Goal: Task Accomplishment & Management: Use online tool/utility

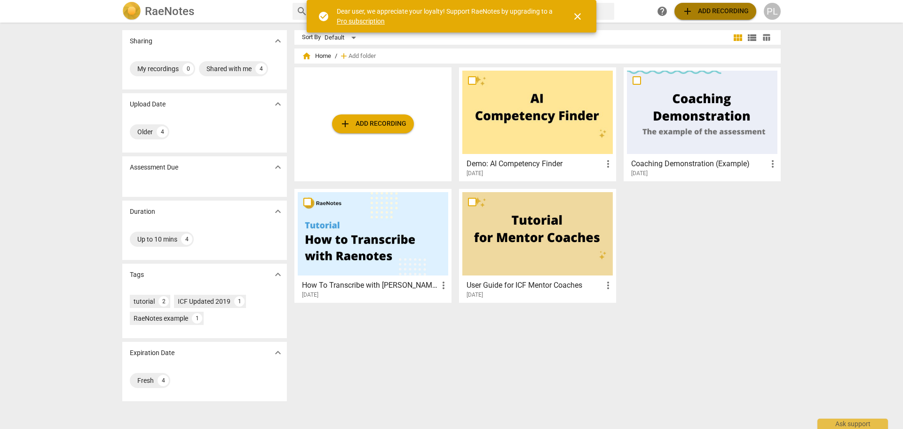
click at [708, 8] on span "add Add recording" at bounding box center [715, 11] width 67 height 11
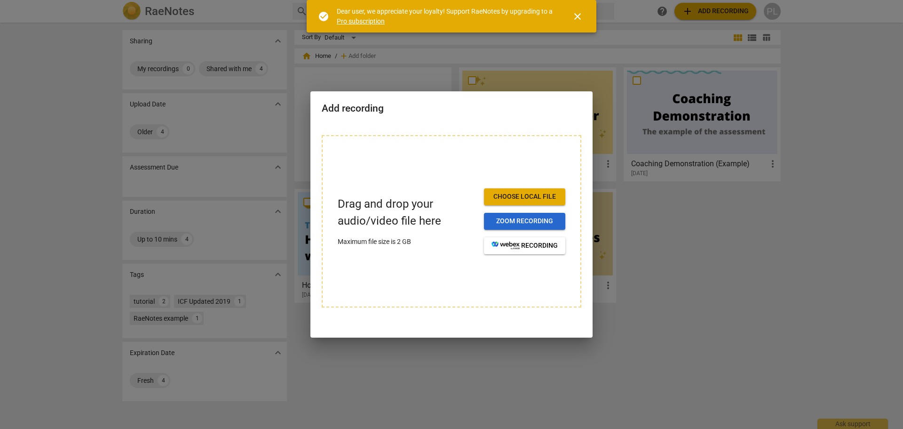
click at [521, 222] on span "Zoom recording" at bounding box center [525, 220] width 66 height 9
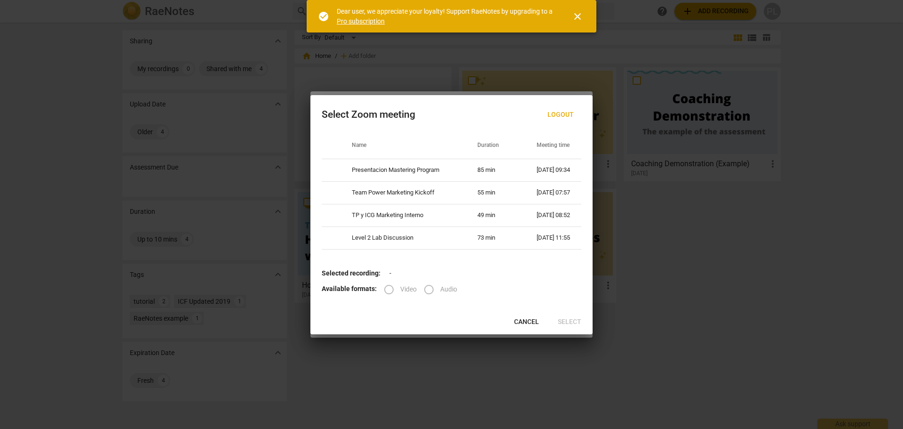
click at [382, 291] on label "Video" at bounding box center [397, 289] width 39 height 23
click at [389, 291] on label "Video" at bounding box center [397, 289] width 39 height 23
click at [576, 19] on span "close" at bounding box center [577, 16] width 11 height 11
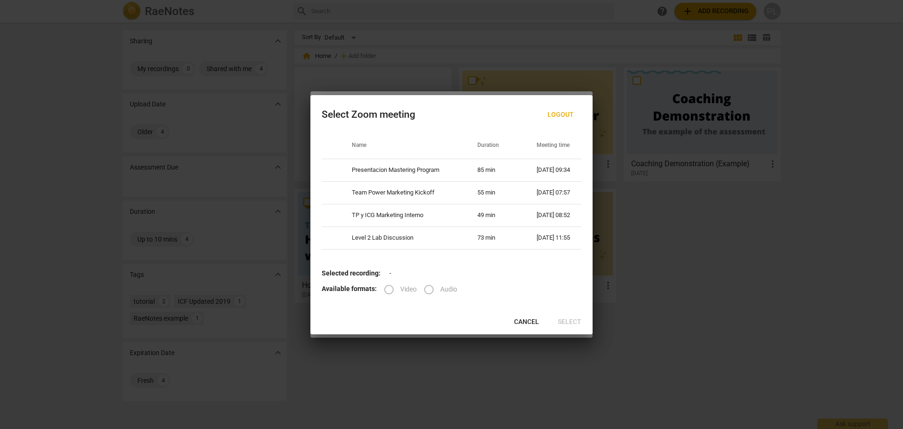
click at [391, 289] on label "Video" at bounding box center [397, 289] width 39 height 23
click at [455, 272] on p "Selected recording: -" at bounding box center [452, 273] width 260 height 10
click at [531, 321] on span "Cancel" at bounding box center [526, 321] width 25 height 9
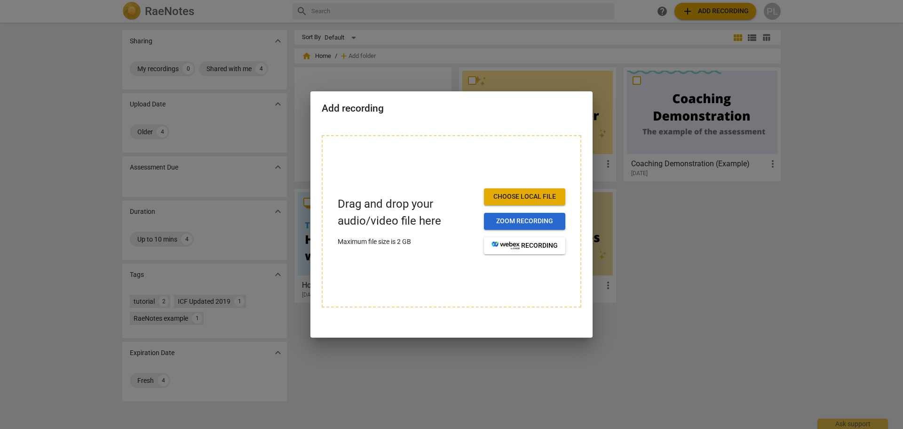
click at [537, 221] on span "Zoom recording" at bounding box center [525, 220] width 66 height 9
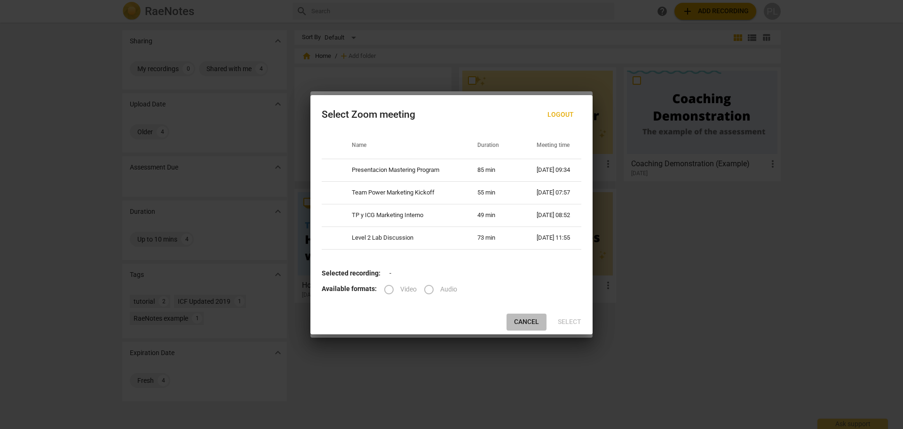
click at [525, 323] on span "Cancel" at bounding box center [526, 321] width 25 height 9
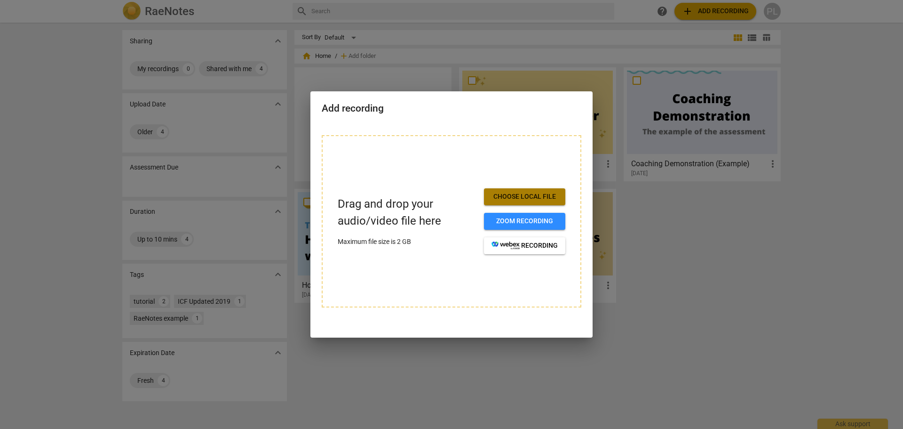
click at [527, 197] on span "Choose local file" at bounding box center [525, 196] width 66 height 9
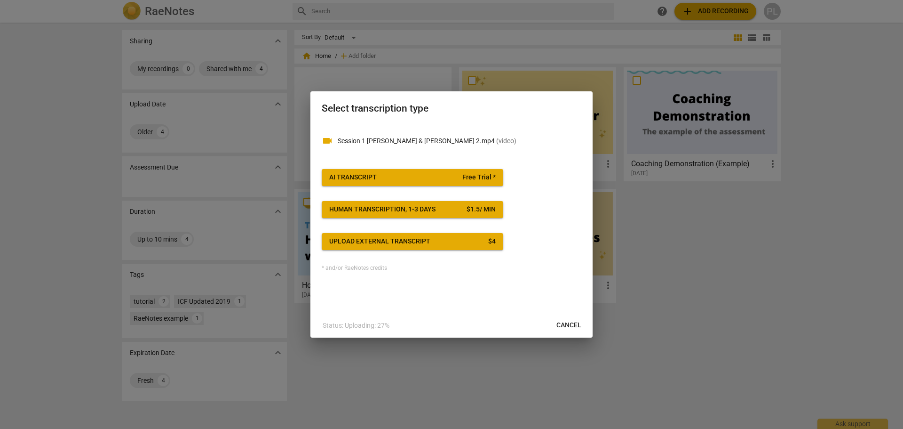
click at [368, 175] on div "AI Transcript" at bounding box center [353, 177] width 48 height 9
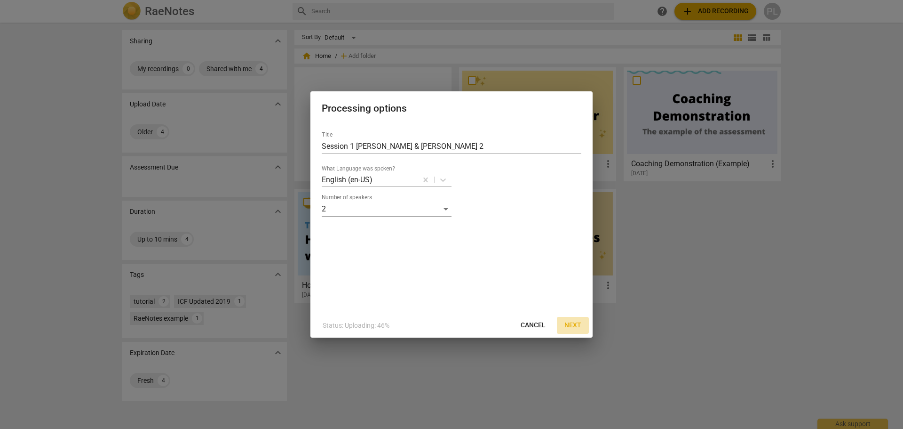
click at [577, 322] on span "Next" at bounding box center [572, 324] width 17 height 9
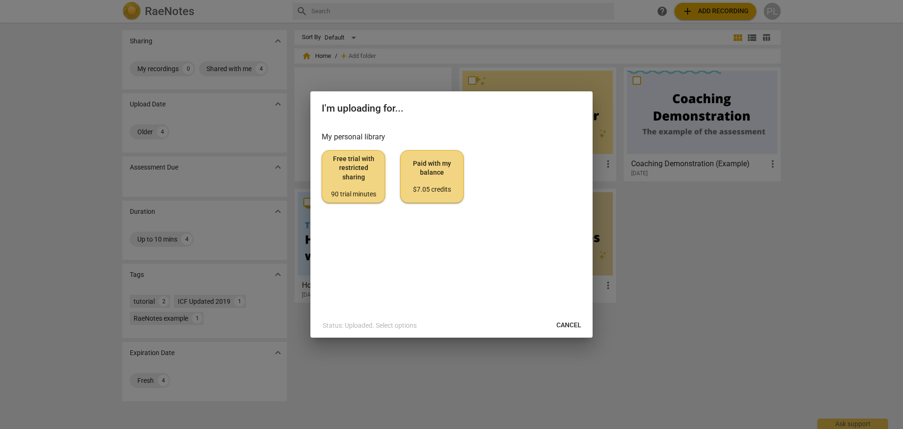
click at [341, 176] on span "Free trial with restricted sharing 90 trial minutes" at bounding box center [354, 176] width 48 height 44
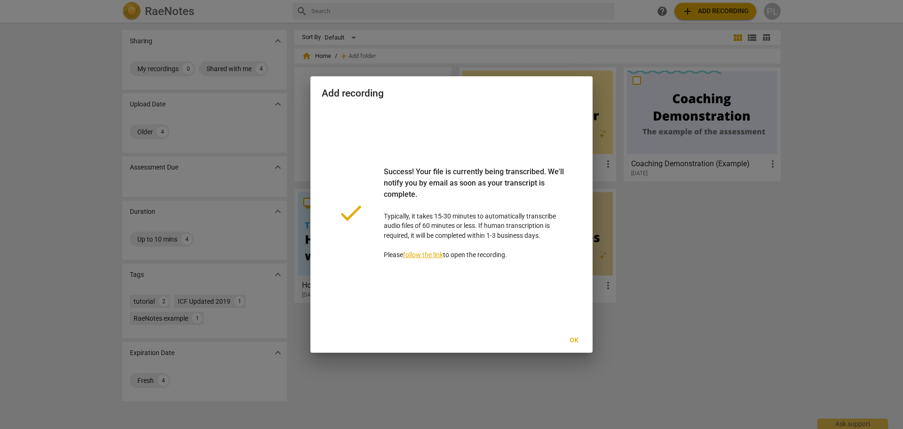
click at [577, 338] on span "Ok" at bounding box center [573, 339] width 15 height 9
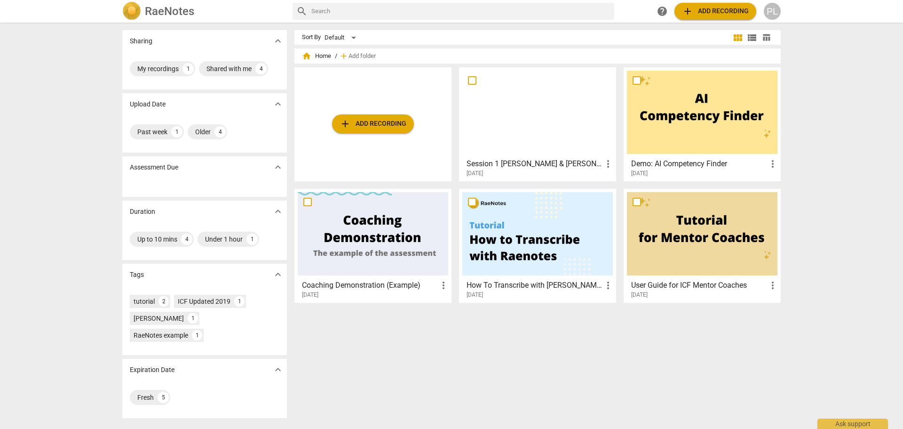
click at [535, 124] on div at bounding box center [537, 112] width 151 height 83
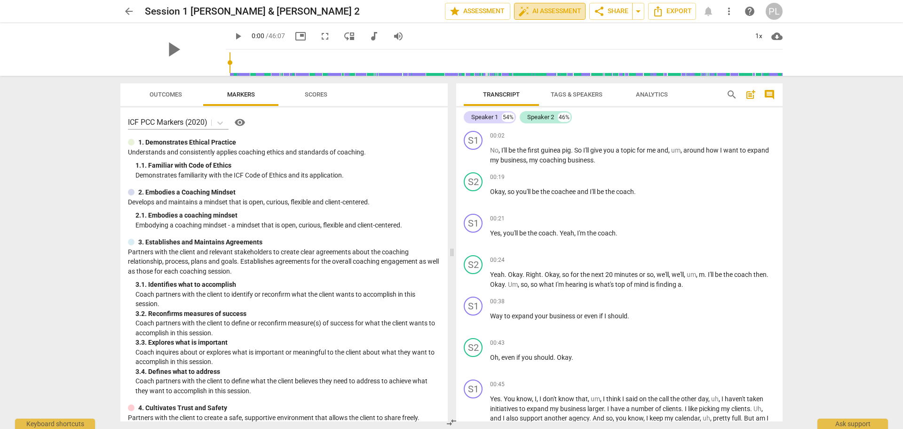
click at [540, 15] on span "auto_fix_high AI Assessment" at bounding box center [549, 11] width 63 height 11
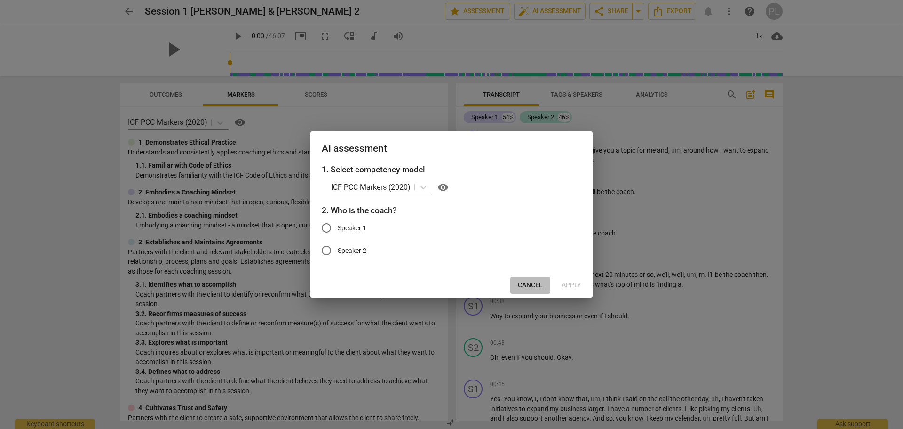
click at [531, 282] on span "Cancel" at bounding box center [530, 284] width 25 height 9
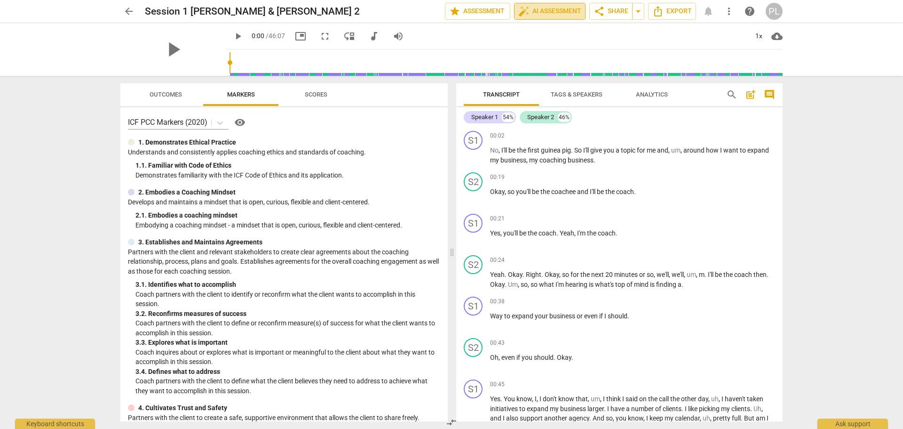
click at [544, 13] on span "auto_fix_high AI Assessment" at bounding box center [549, 11] width 63 height 11
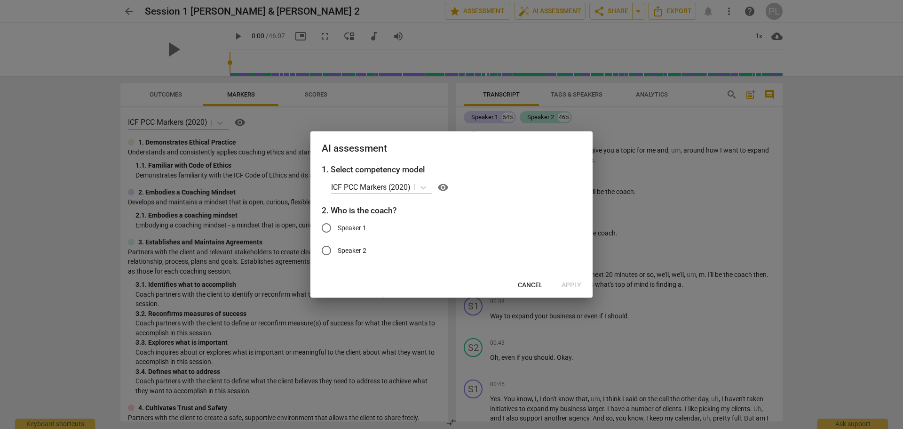
click at [354, 251] on span "Speaker 2" at bounding box center [352, 251] width 29 height 10
click at [338, 251] on input "Speaker 2" at bounding box center [326, 250] width 23 height 23
radio input "true"
click at [573, 286] on span "Apply" at bounding box center [572, 284] width 20 height 9
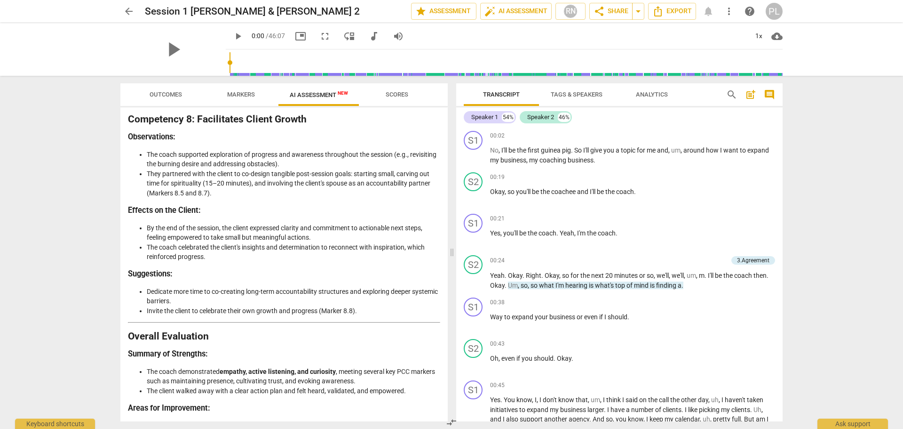
scroll to position [1770, 0]
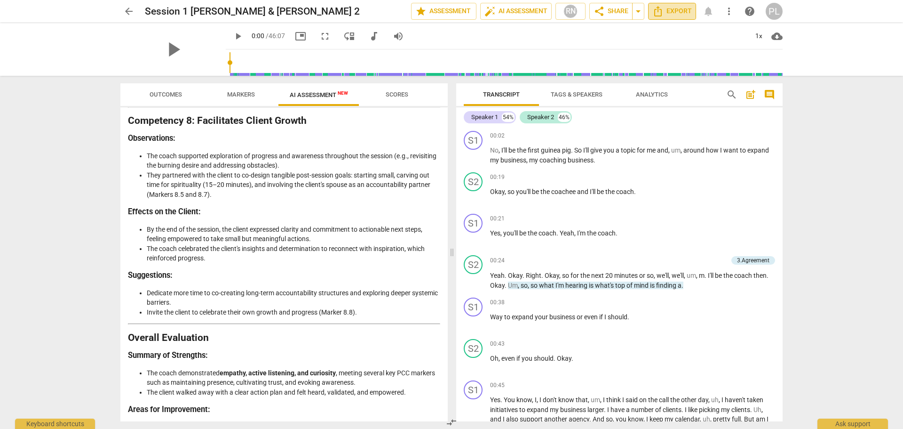
click at [666, 14] on span "Export" at bounding box center [672, 11] width 40 height 11
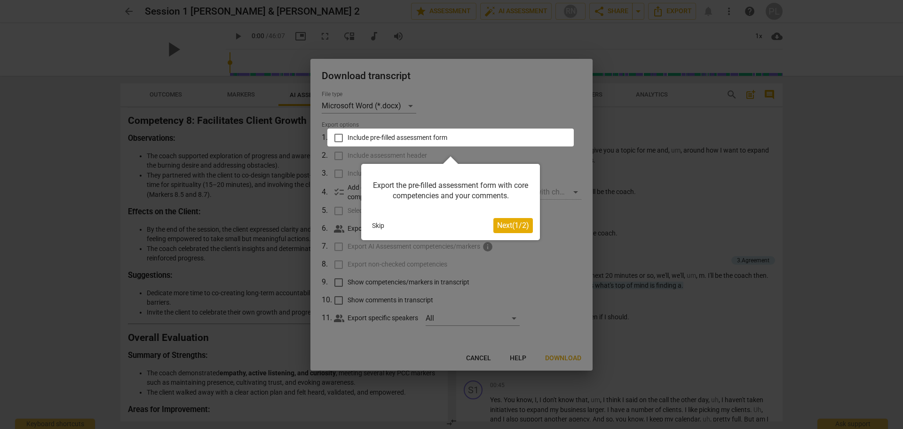
click at [511, 226] on span "Next ( 1 / 2 )" at bounding box center [513, 225] width 32 height 9
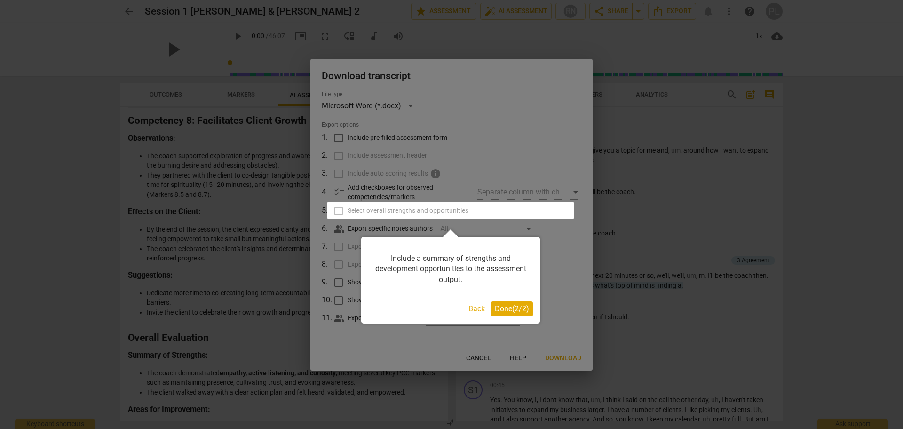
click at [506, 306] on span "Done ( 2 / 2 )" at bounding box center [512, 308] width 34 height 9
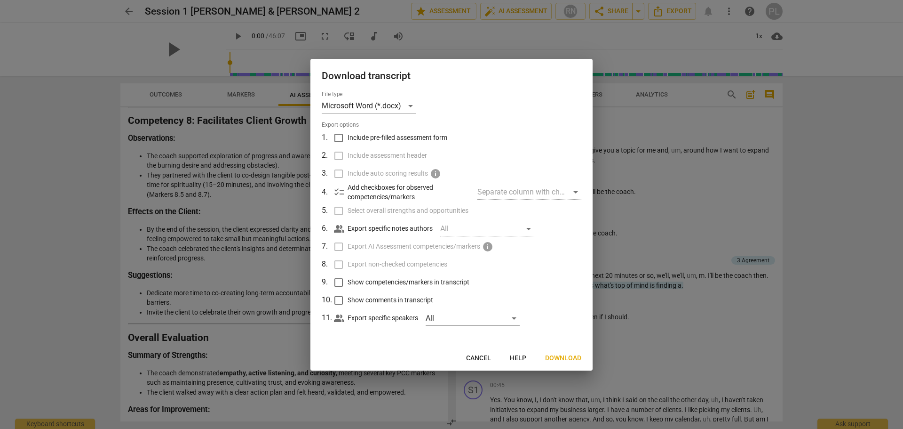
click at [563, 359] on span "Download" at bounding box center [563, 357] width 36 height 9
